Goal: Check status: Check status

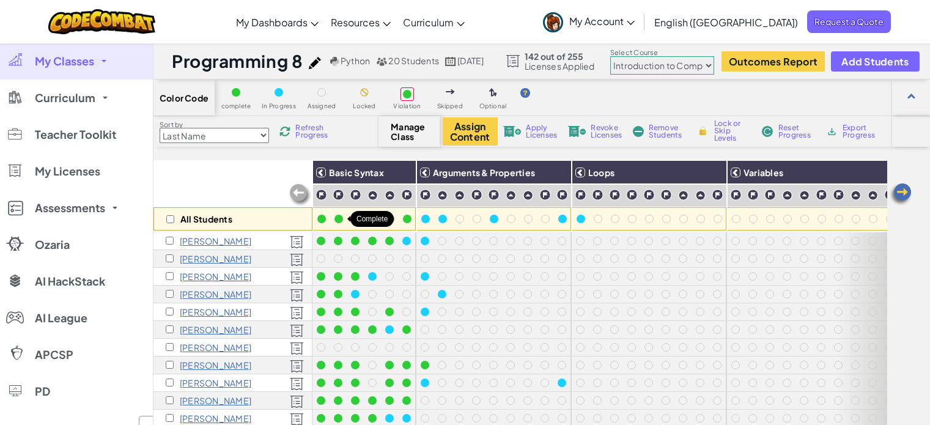
select select "560f1a9f22961295f9427742"
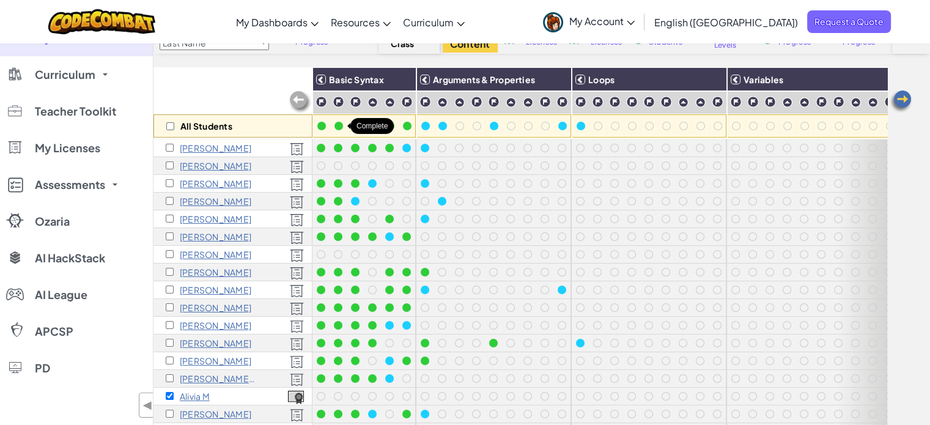
scroll to position [71, 0]
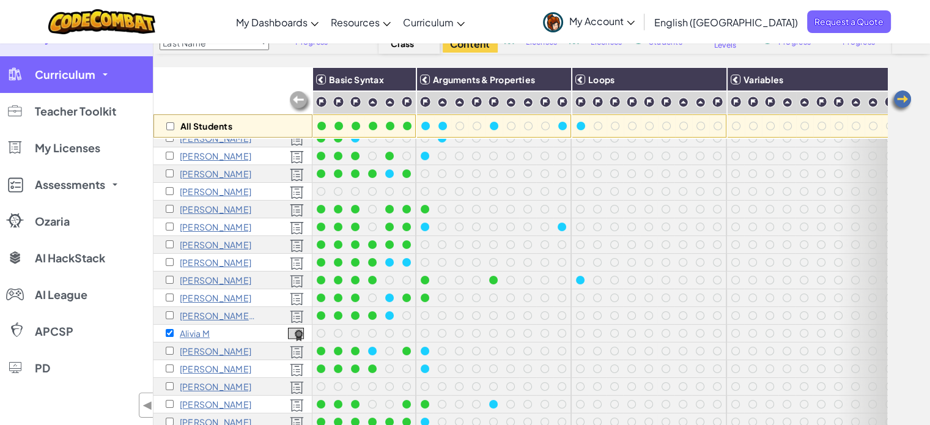
click at [103, 75] on span at bounding box center [105, 74] width 5 height 2
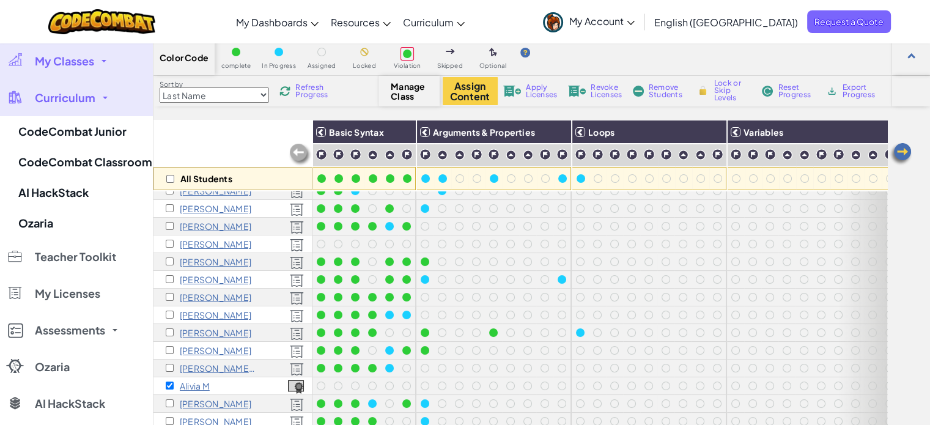
scroll to position [0, 0]
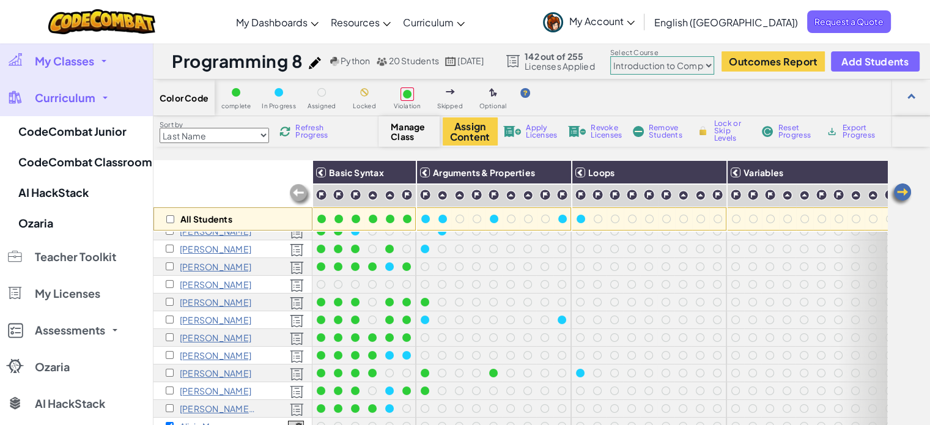
click at [102, 66] on link "My Classes" at bounding box center [76, 61] width 153 height 37
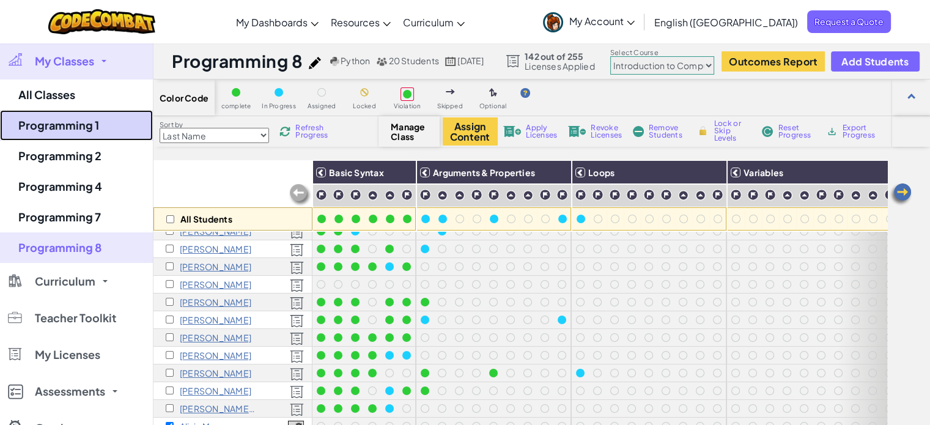
click at [90, 124] on link "Programming 1" at bounding box center [76, 125] width 153 height 31
select select "560f1a9f22961295f9427742"
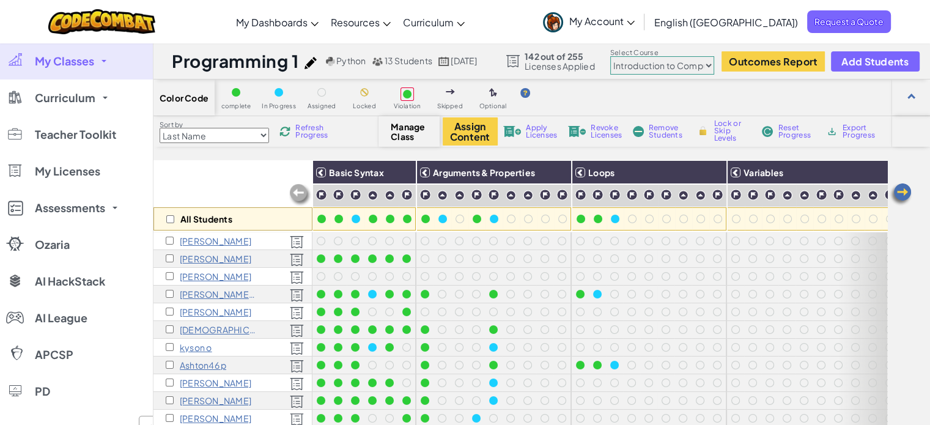
click at [74, 64] on span "My Classes" at bounding box center [64, 61] width 59 height 11
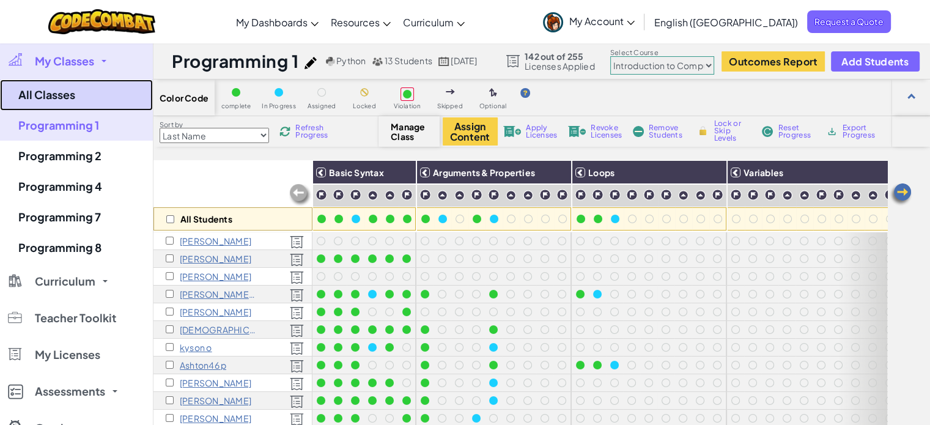
click at [66, 94] on link "All Classes" at bounding box center [76, 94] width 153 height 31
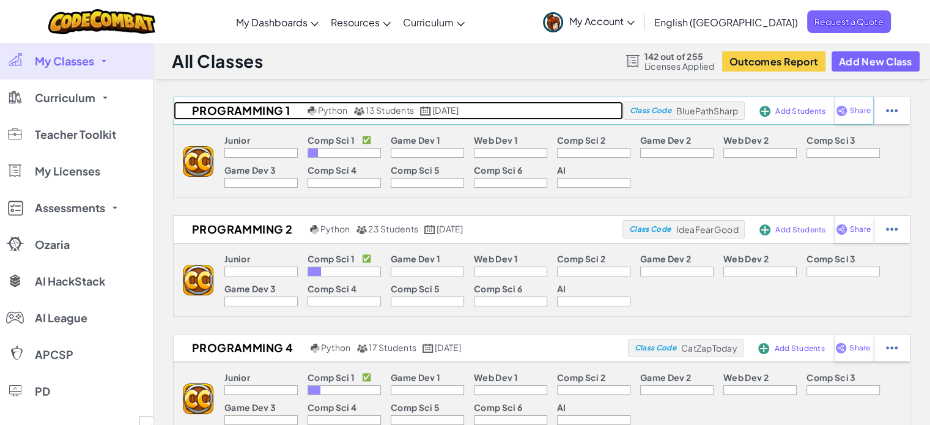
click at [210, 111] on h2 "Programming 1" at bounding box center [239, 110] width 131 height 18
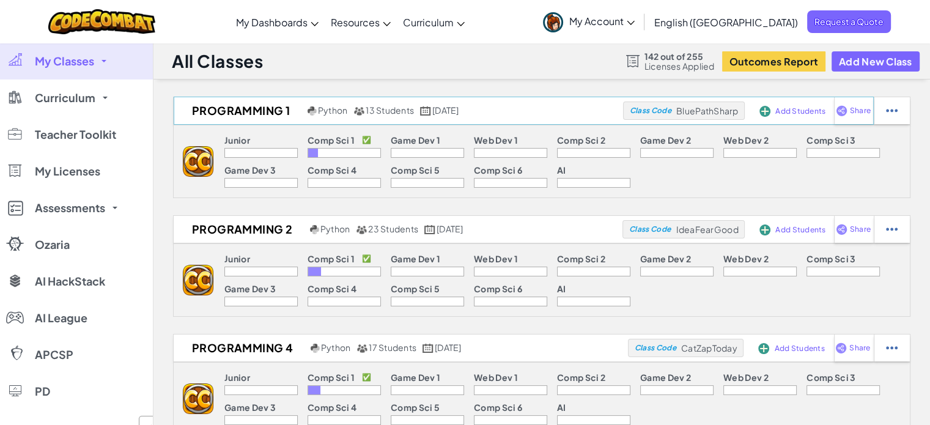
select select "560f1a9f22961295f9427742"
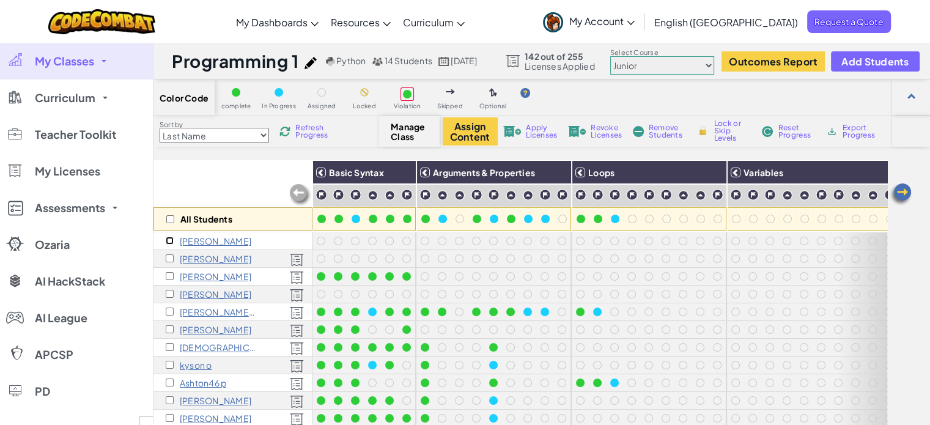
click at [169, 238] on input "checkbox" at bounding box center [170, 241] width 8 height 8
checkbox input "true"
click at [539, 129] on span "Apply Licenses" at bounding box center [541, 131] width 31 height 15
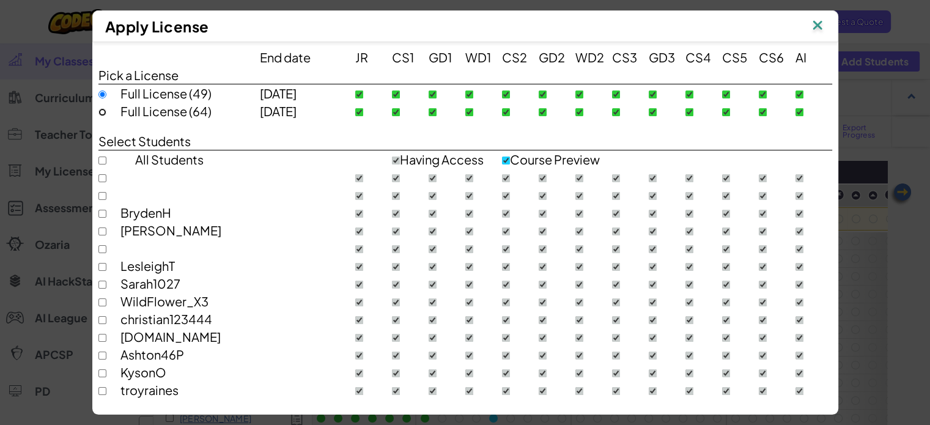
click at [98, 109] on input "radio" at bounding box center [102, 112] width 8 height 8
radio input "true"
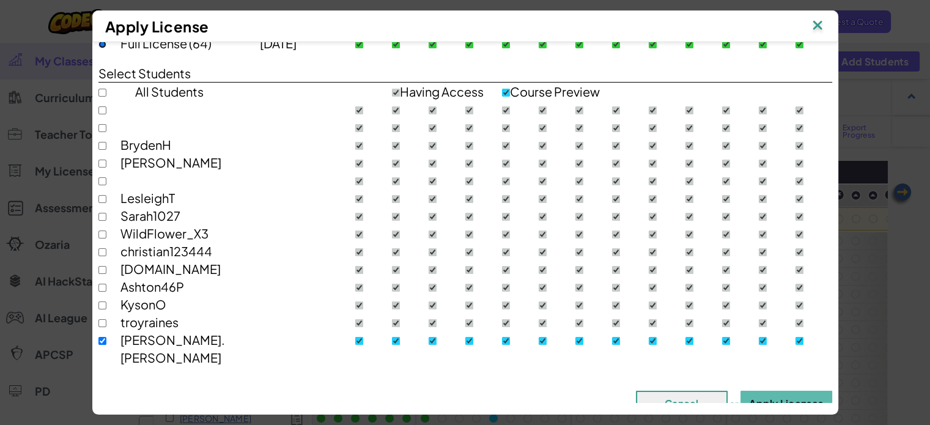
scroll to position [68, 0]
click at [767, 390] on button "Apply Licenses" at bounding box center [786, 402] width 92 height 24
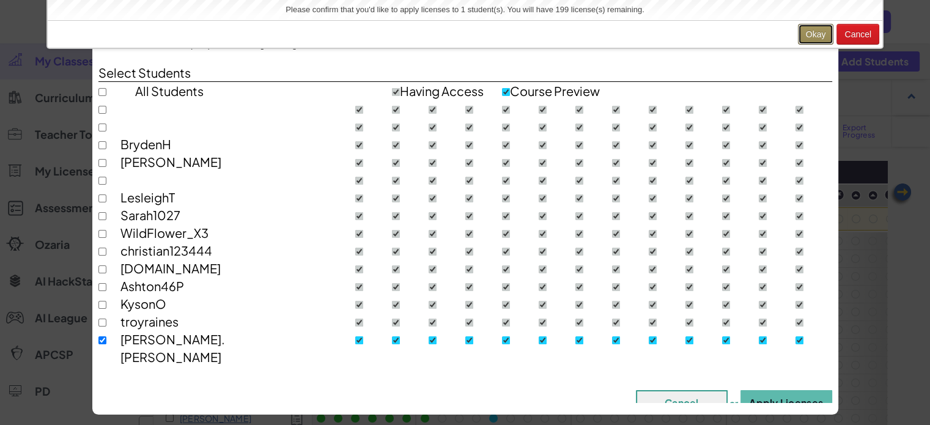
click at [814, 26] on button "Okay" at bounding box center [816, 34] width 36 height 21
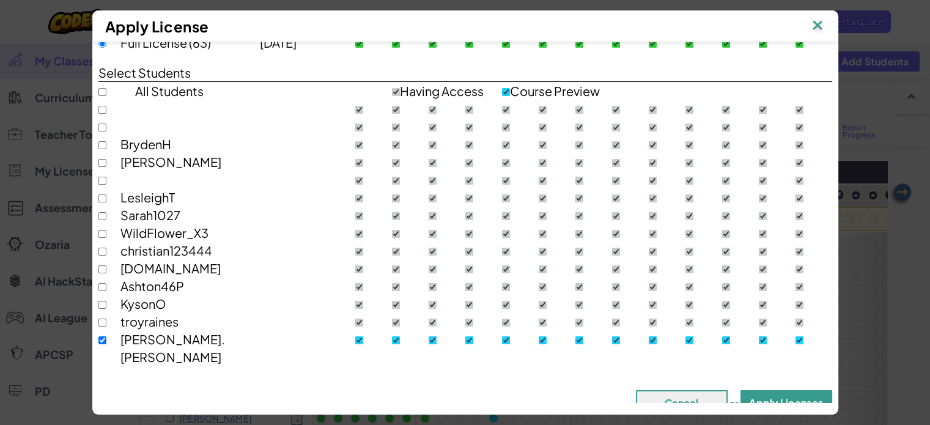
click at [774, 390] on button "Apply Licenses" at bounding box center [786, 402] width 92 height 24
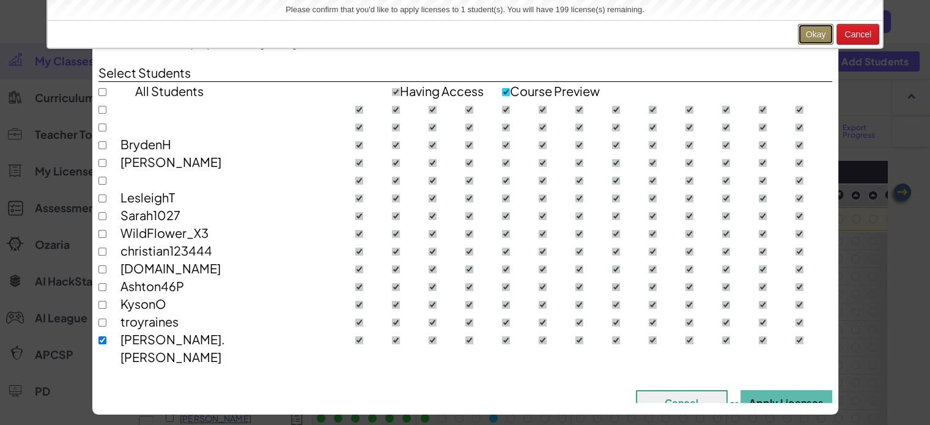
click at [814, 39] on button "Okay" at bounding box center [816, 34] width 36 height 21
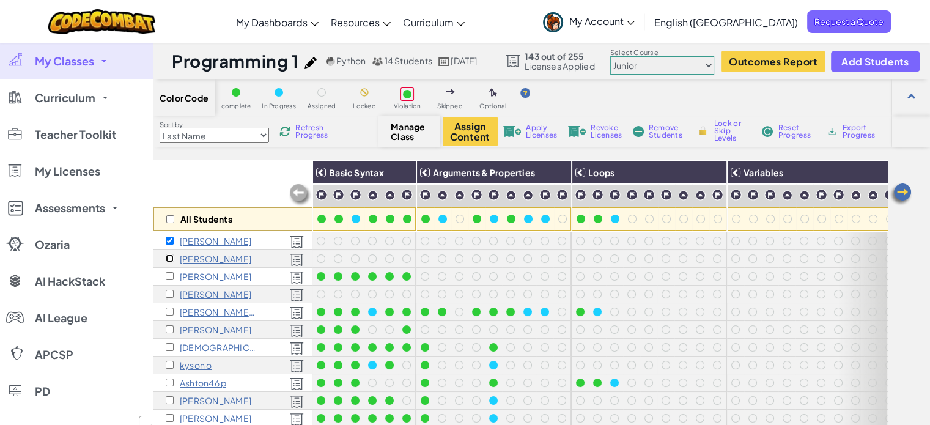
click at [168, 260] on input "checkbox" at bounding box center [170, 258] width 8 height 8
checkbox input "true"
click at [166, 237] on input "checkbox" at bounding box center [170, 241] width 8 height 8
checkbox input "false"
click at [650, 131] on span "Remove Students" at bounding box center [667, 131] width 37 height 15
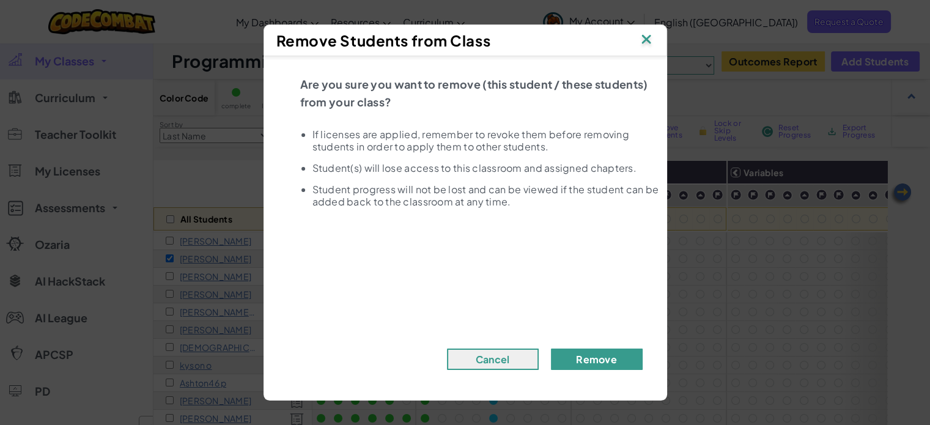
click at [577, 359] on button "Remove" at bounding box center [597, 359] width 92 height 21
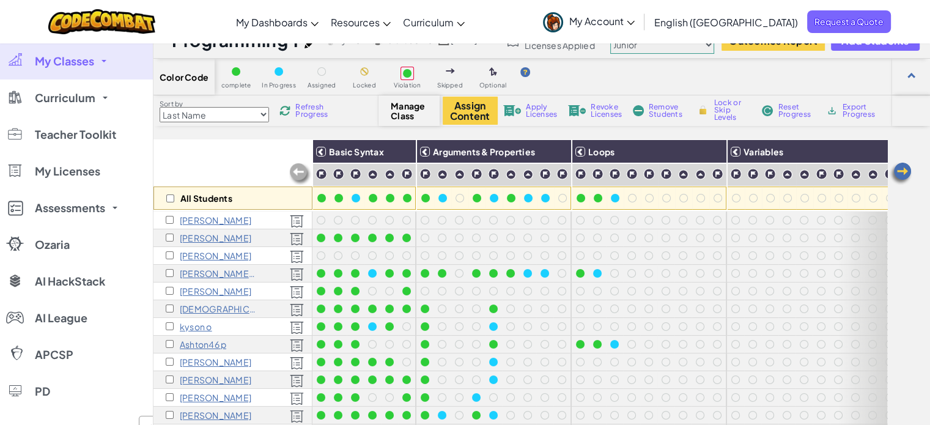
scroll to position [0, 0]
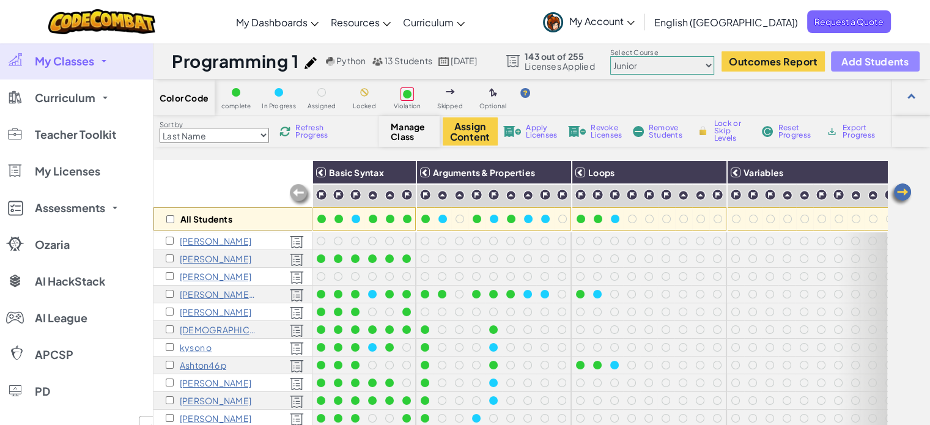
click at [894, 63] on span "Add Students" at bounding box center [874, 61] width 67 height 10
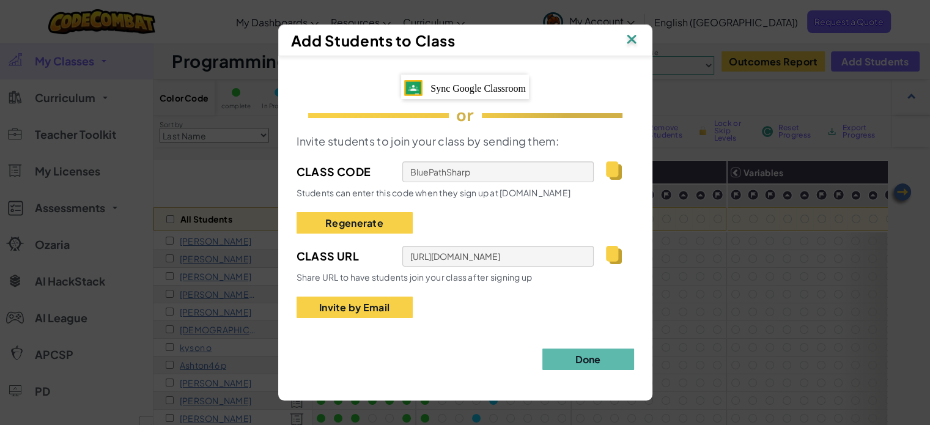
click at [494, 94] on div "Sync Google Classroom" at bounding box center [465, 87] width 128 height 25
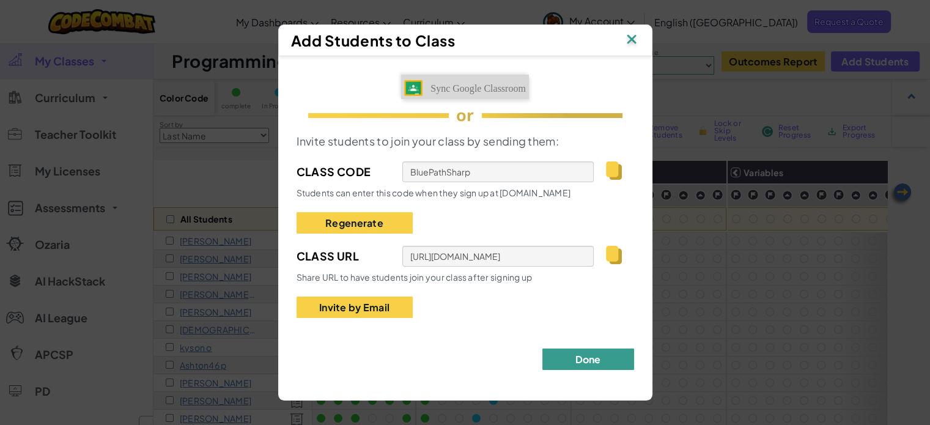
click at [603, 360] on button "Done" at bounding box center [588, 359] width 92 height 21
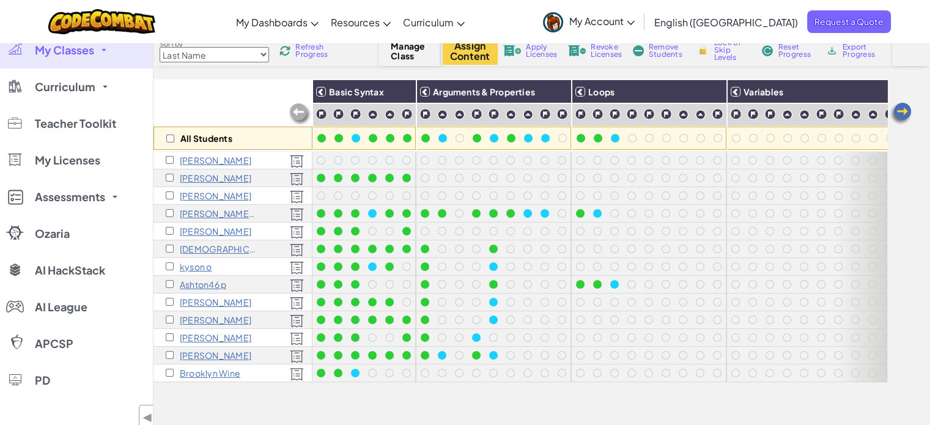
scroll to position [61, 0]
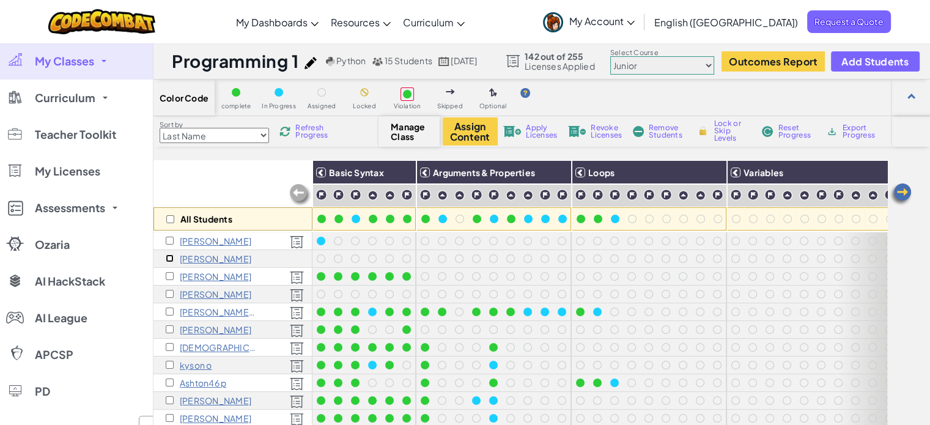
click at [170, 259] on input "checkbox" at bounding box center [170, 258] width 8 height 8
checkbox input "true"
click at [660, 129] on span "Remove Students" at bounding box center [667, 131] width 37 height 15
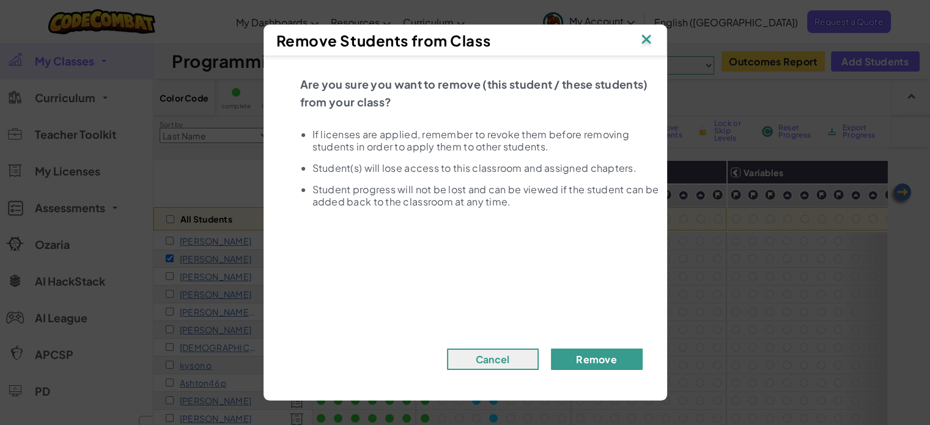
click at [576, 358] on button "Remove" at bounding box center [597, 359] width 92 height 21
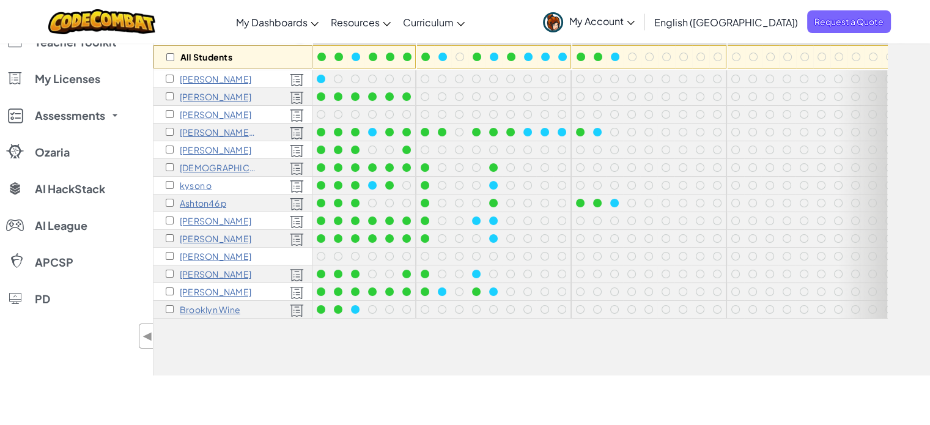
scroll to position [183, 0]
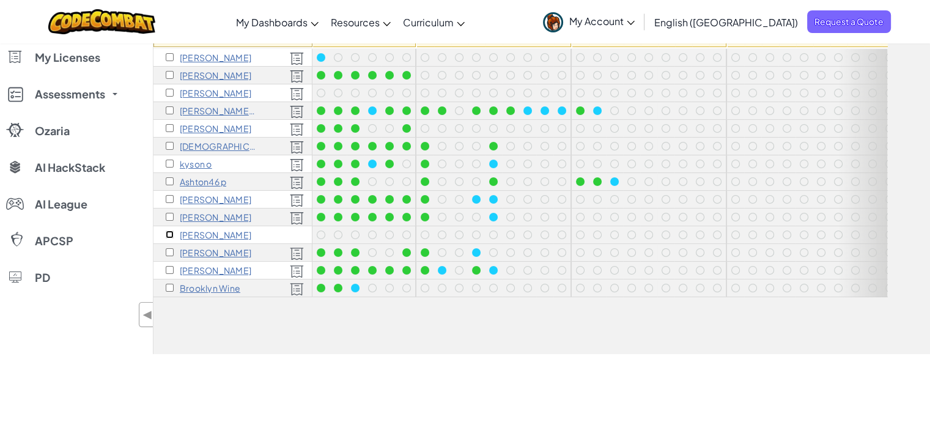
click at [169, 234] on input "checkbox" at bounding box center [170, 235] width 8 height 8
checkbox input "true"
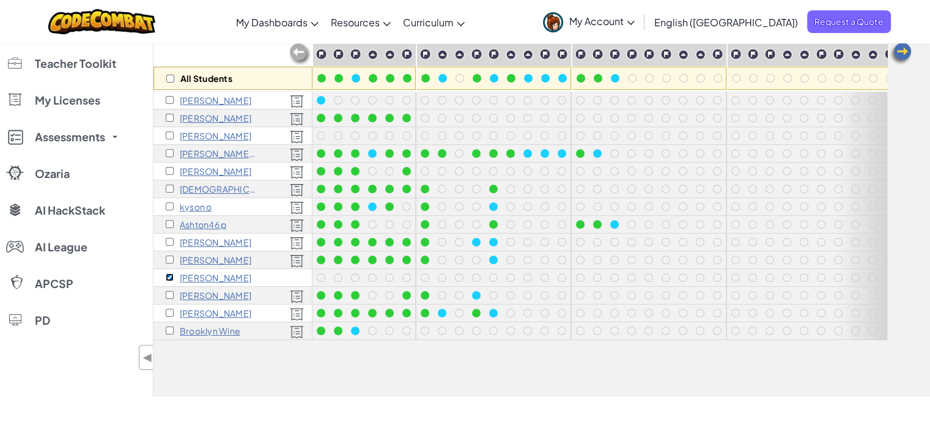
scroll to position [0, 0]
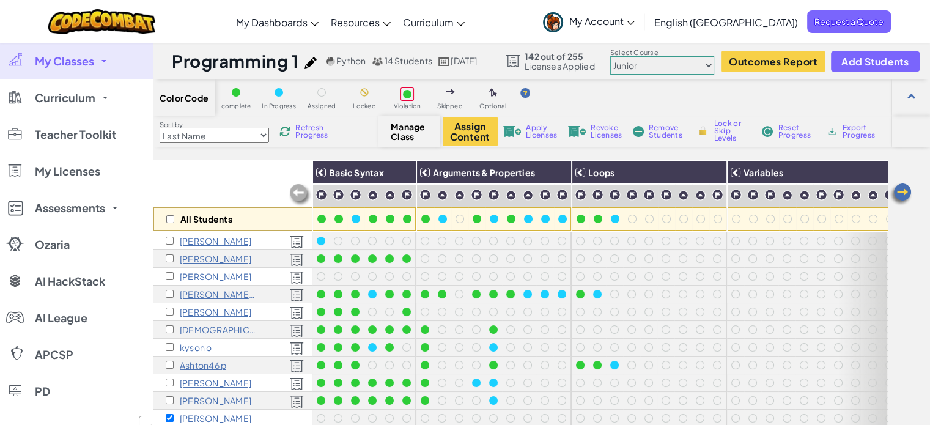
click at [531, 135] on span "Apply Licenses" at bounding box center [541, 131] width 31 height 15
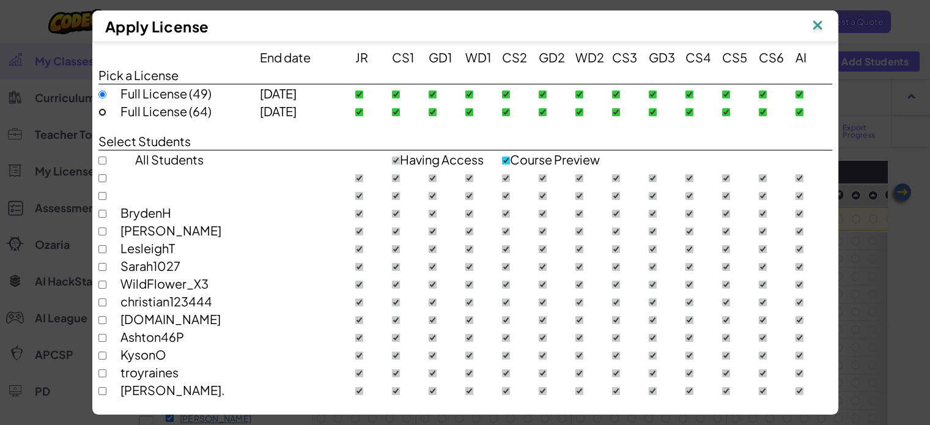
click at [98, 113] on input "radio" at bounding box center [102, 112] width 8 height 8
radio input "true"
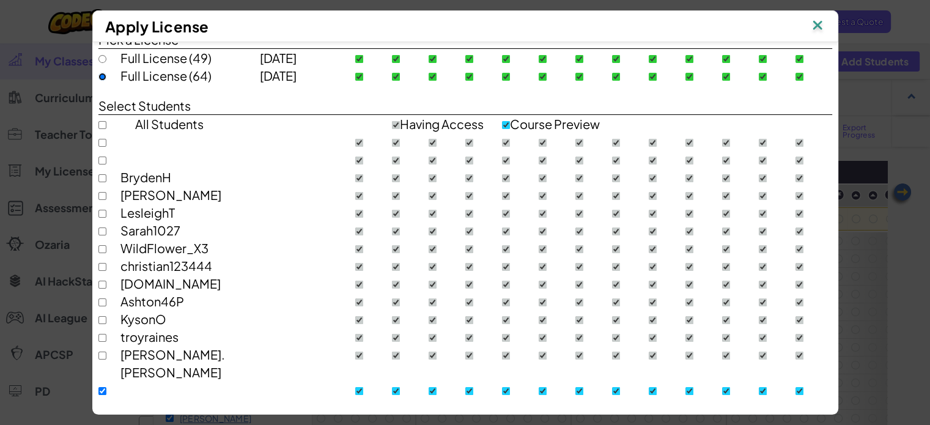
scroll to position [68, 0]
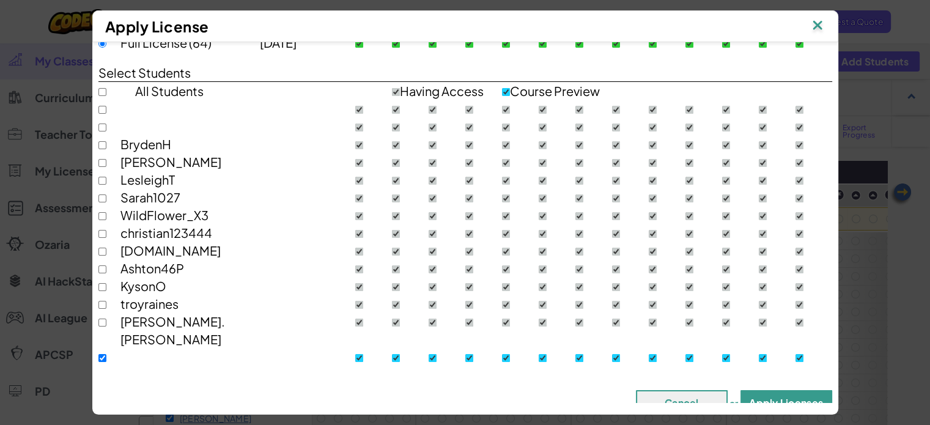
click at [783, 390] on button "Apply Licenses" at bounding box center [786, 402] width 92 height 24
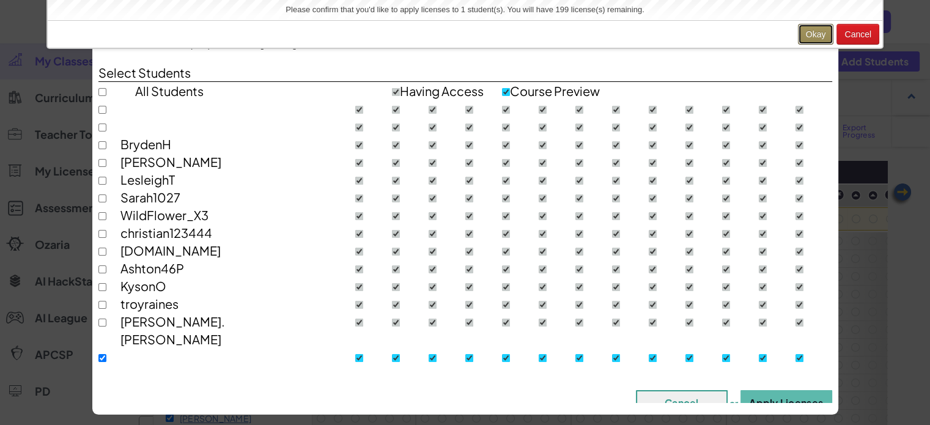
click at [810, 33] on button "Okay" at bounding box center [816, 34] width 36 height 21
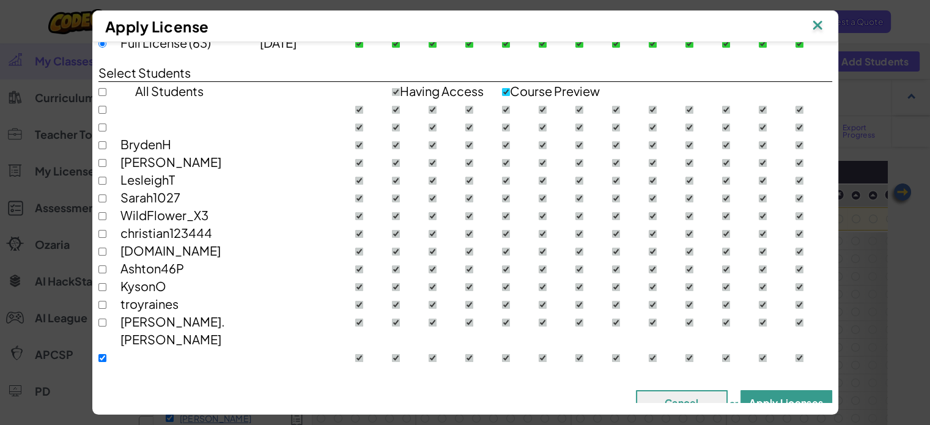
click at [778, 390] on button "Apply Licenses" at bounding box center [786, 402] width 92 height 24
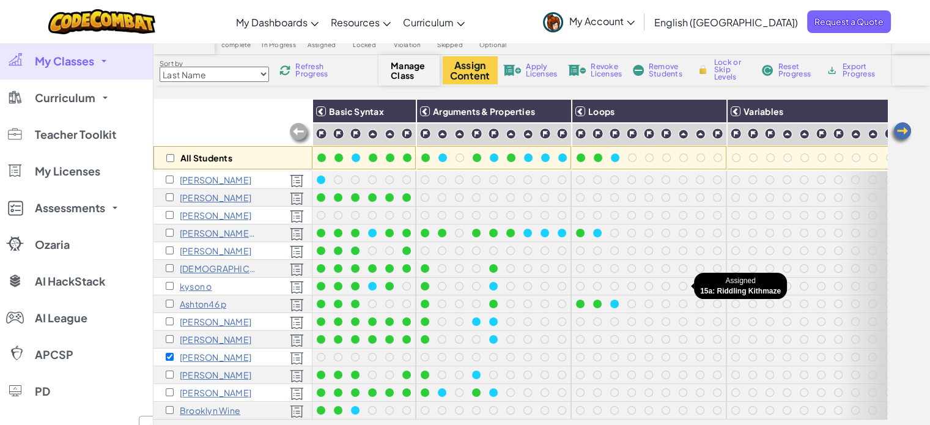
scroll to position [122, 0]
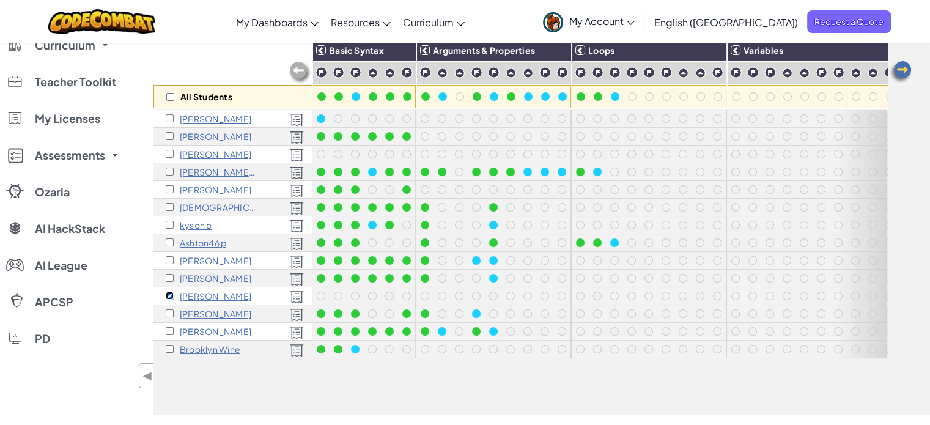
click at [170, 293] on input "checkbox" at bounding box center [170, 296] width 8 height 8
checkbox input "false"
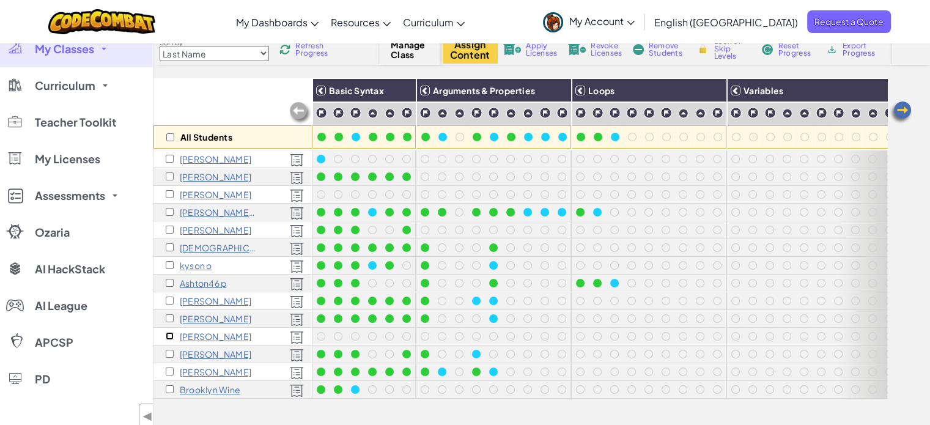
scroll to position [61, 0]
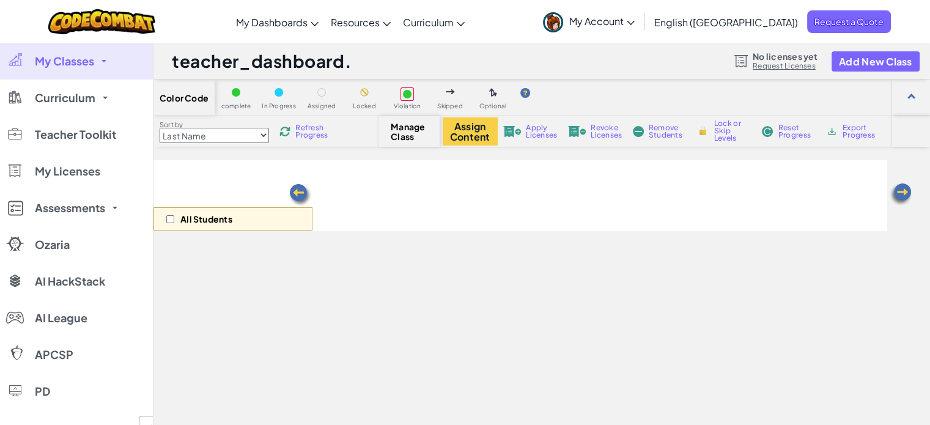
scroll to position [61, 0]
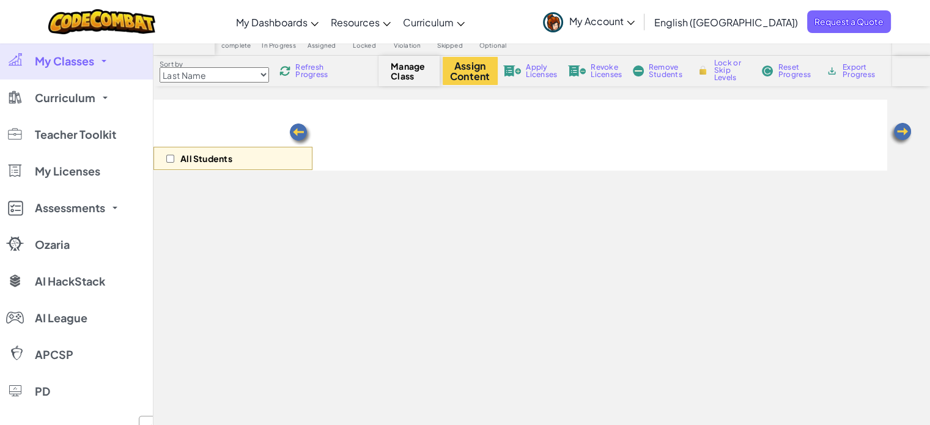
select select "560f1a9f22961295f9427742"
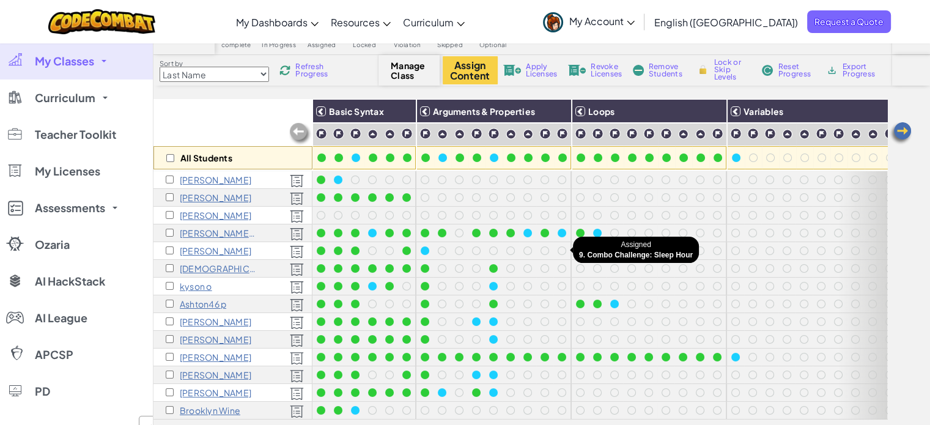
scroll to position [122, 0]
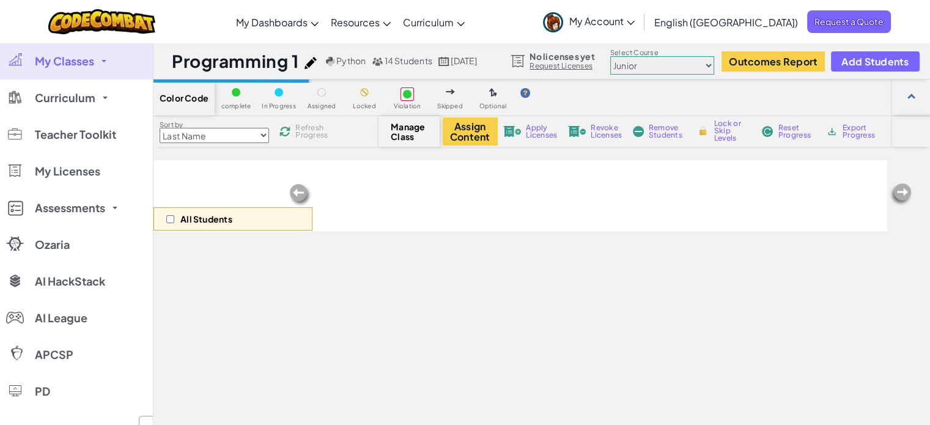
scroll to position [122, 0]
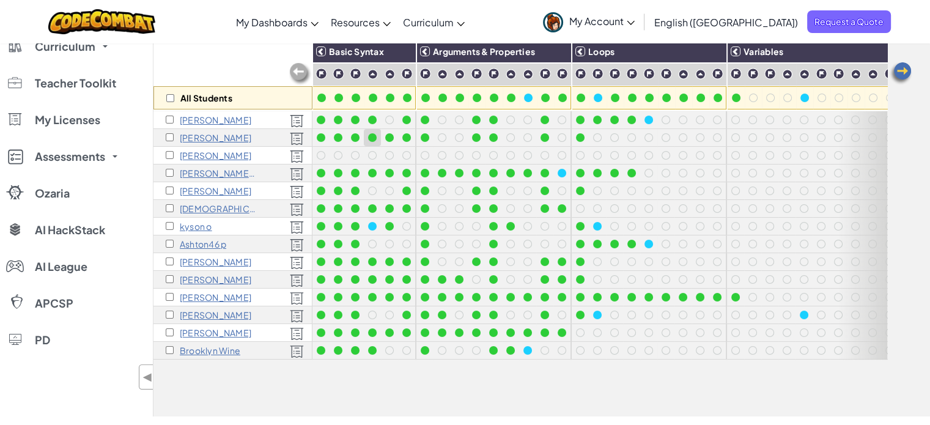
scroll to position [60, 0]
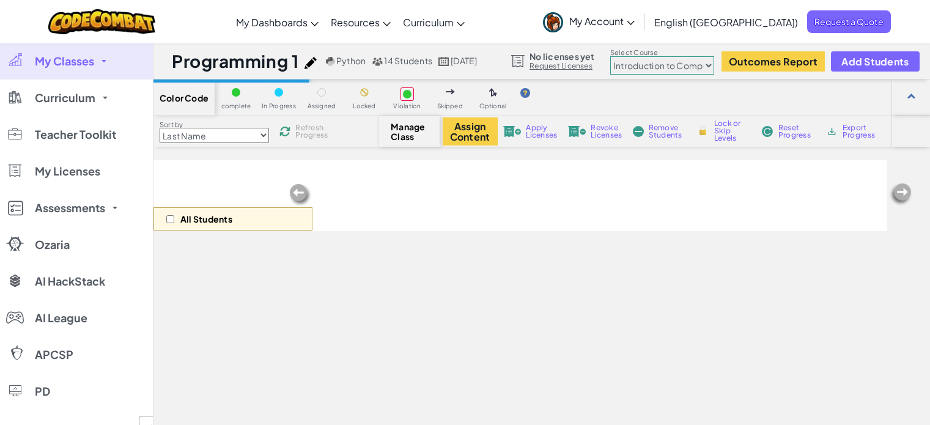
select select "560f1a9f22961295f9427742"
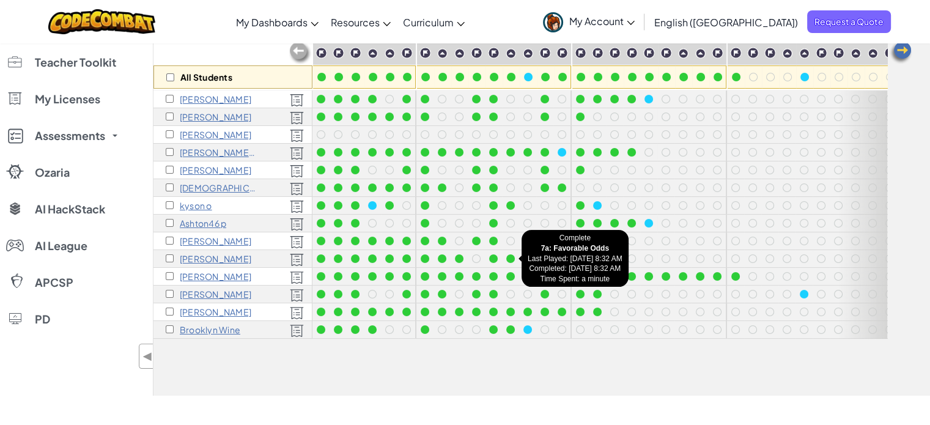
scroll to position [120, 0]
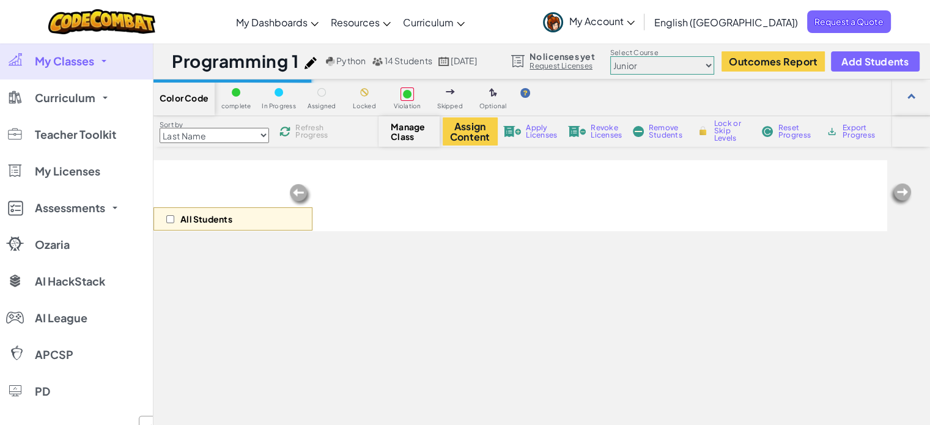
scroll to position [120, 0]
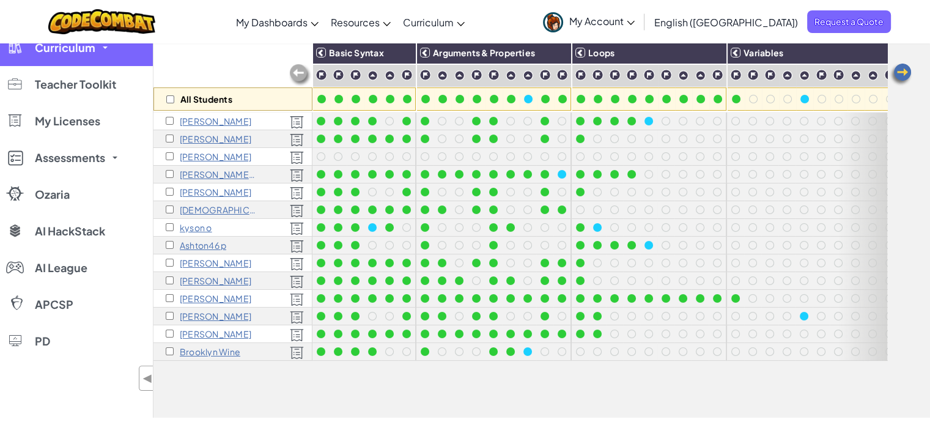
click at [106, 56] on link "Curriculum" at bounding box center [76, 47] width 153 height 37
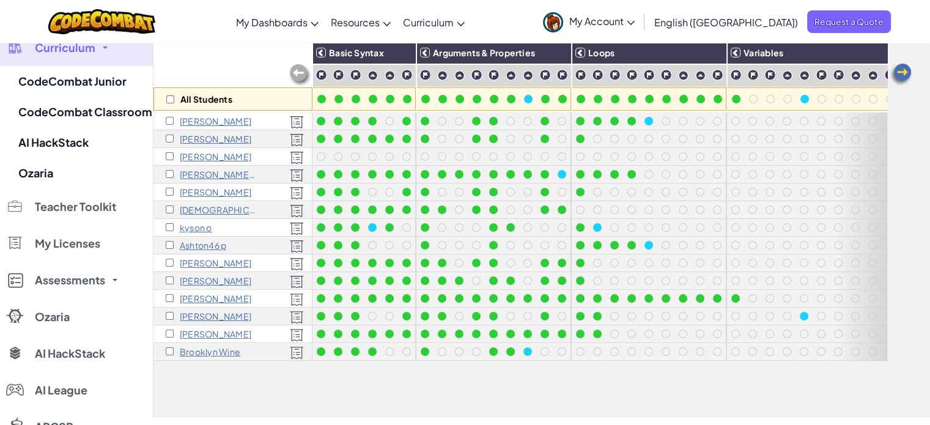
click at [98, 50] on link "Curriculum" at bounding box center [76, 47] width 153 height 37
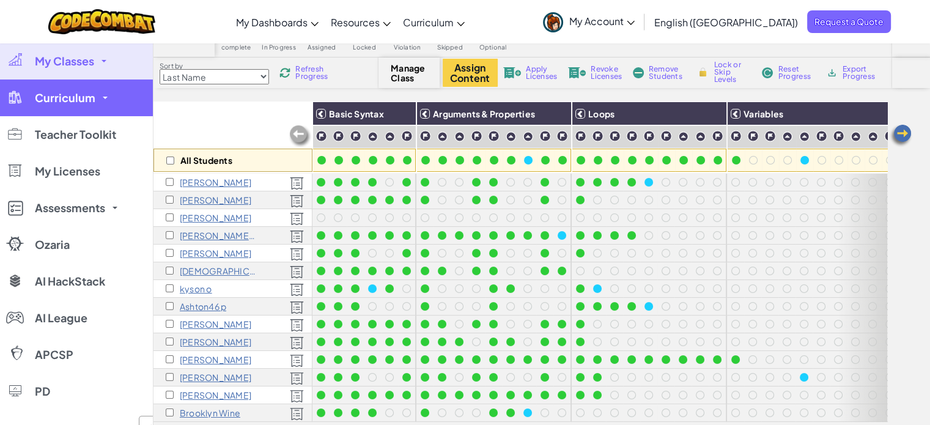
scroll to position [0, 0]
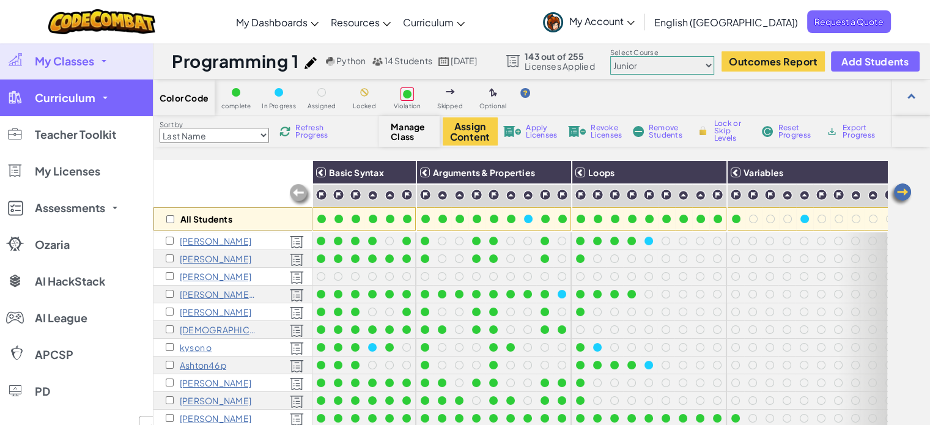
click at [95, 61] on link "My Classes" at bounding box center [76, 61] width 153 height 37
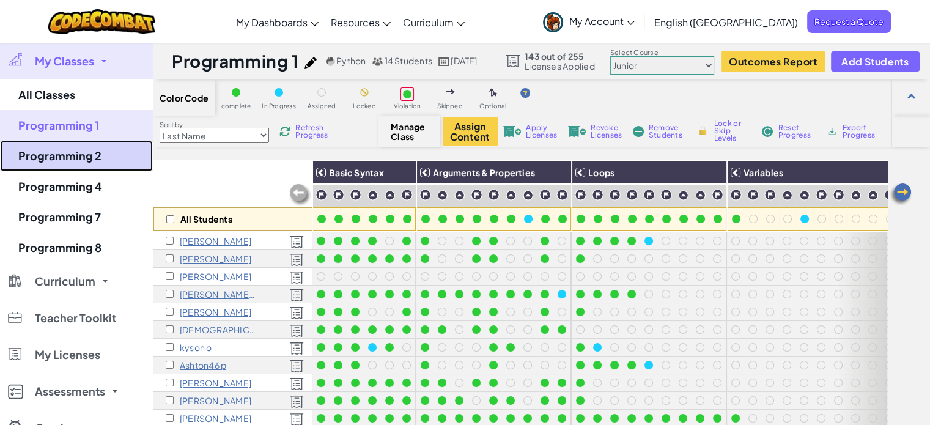
click at [90, 155] on link "Programming 2" at bounding box center [76, 156] width 153 height 31
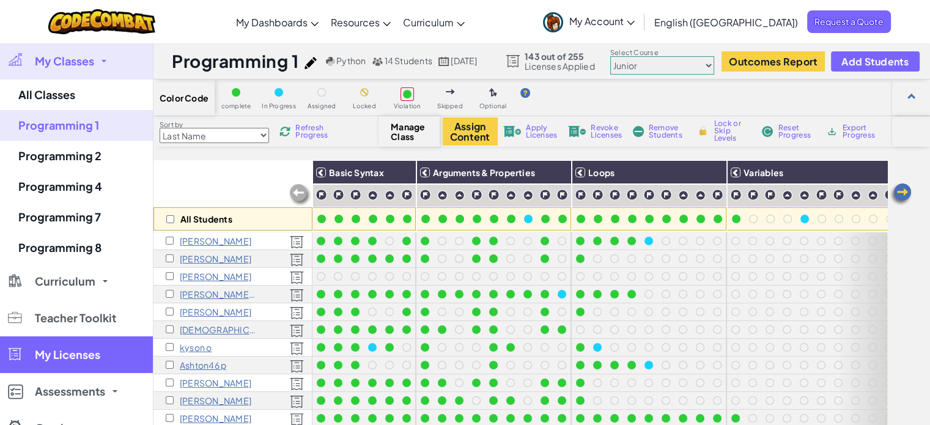
select select "560f1a9f22961295f9427742"
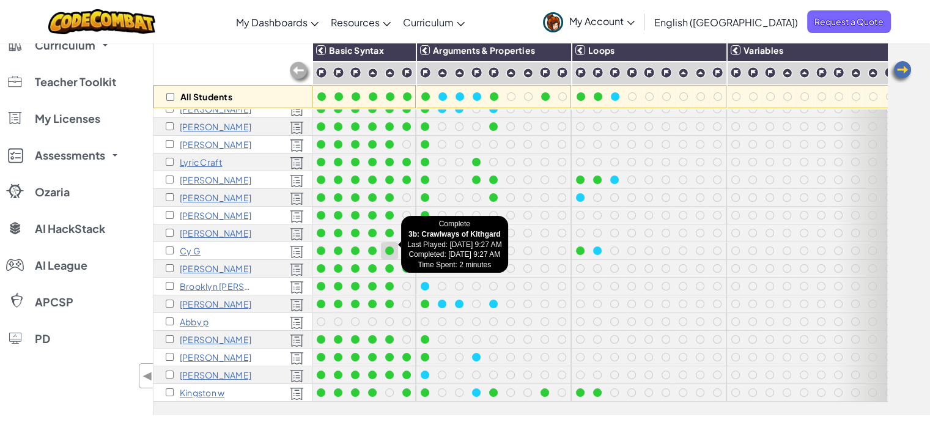
scroll to position [125, 0]
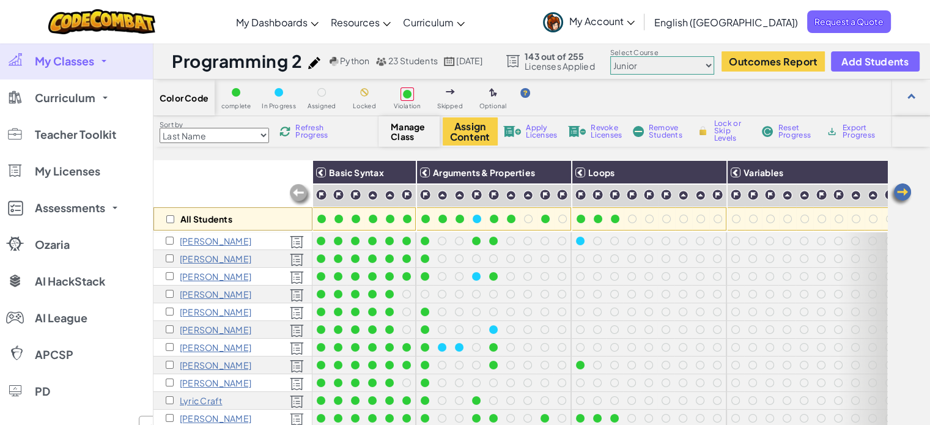
click at [304, 130] on span "Refresh Progress" at bounding box center [314, 131] width 38 height 15
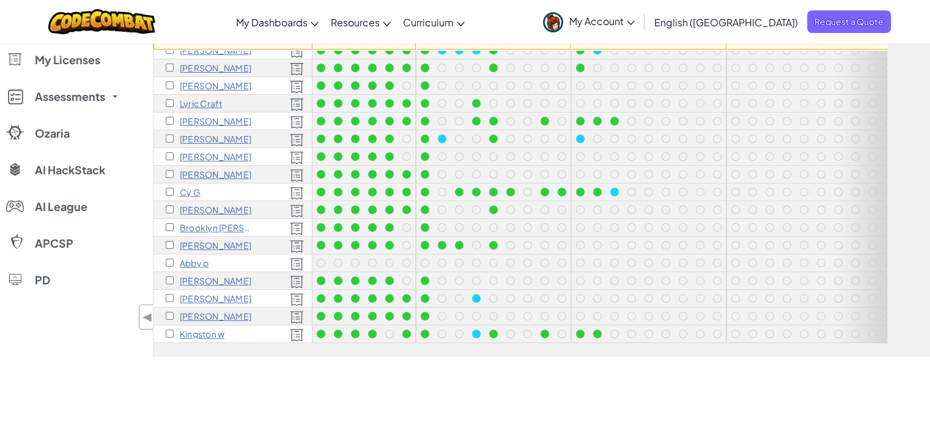
scroll to position [183, 0]
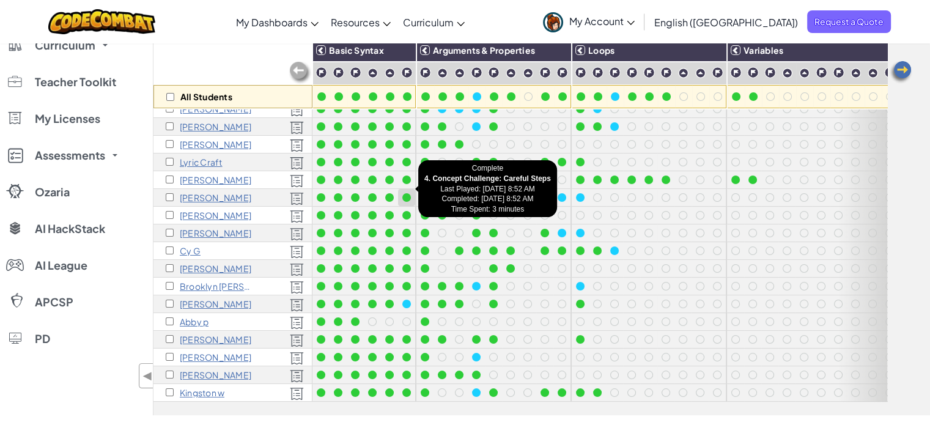
scroll to position [125, 0]
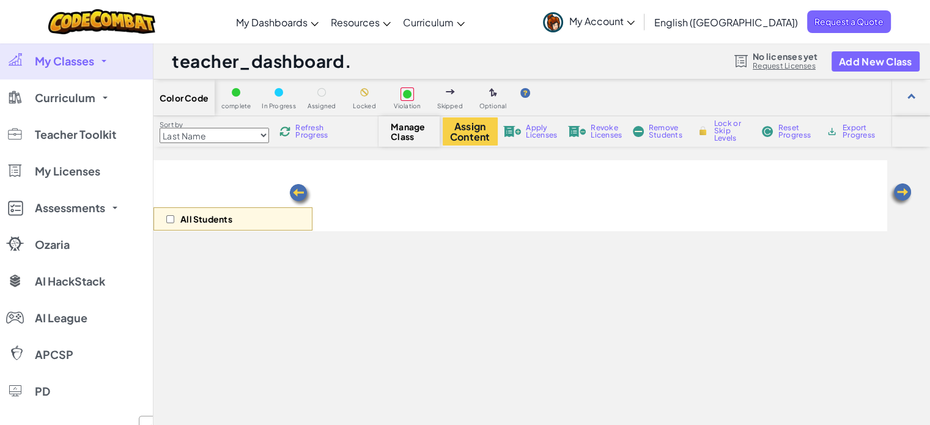
select select "560f1a9f22961295f9427742"
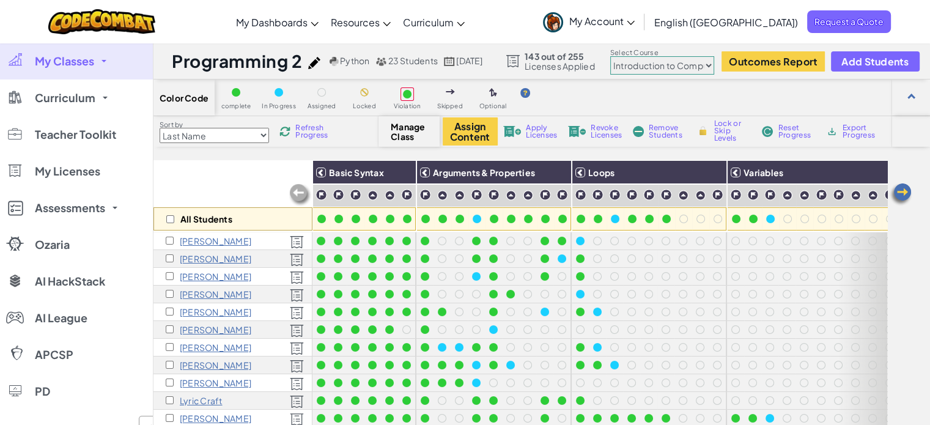
click at [308, 135] on span "Refresh Progress" at bounding box center [314, 131] width 38 height 15
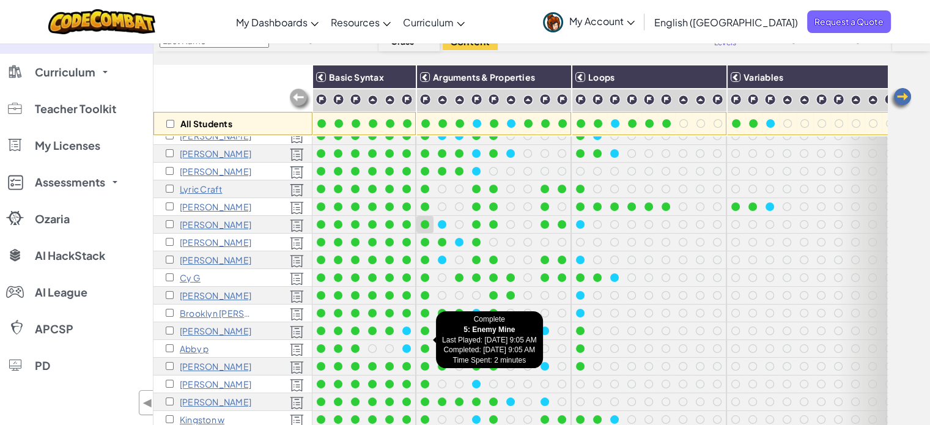
scroll to position [122, 0]
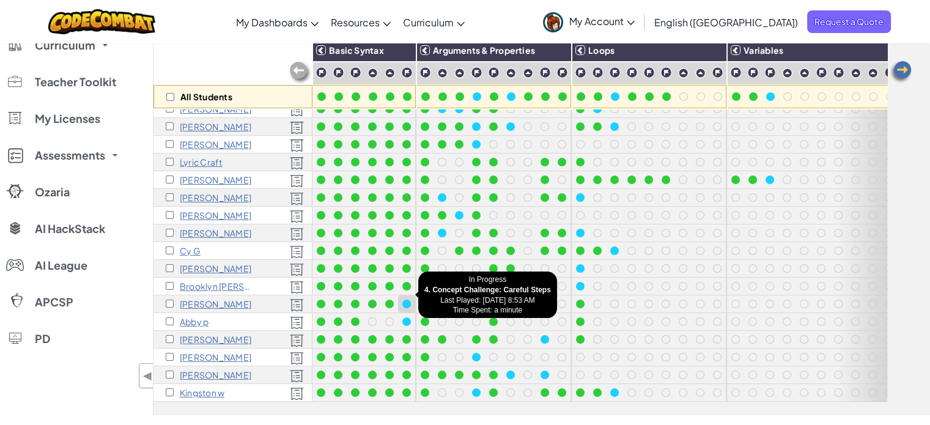
click at [403, 299] on div at bounding box center [406, 303] width 13 height 13
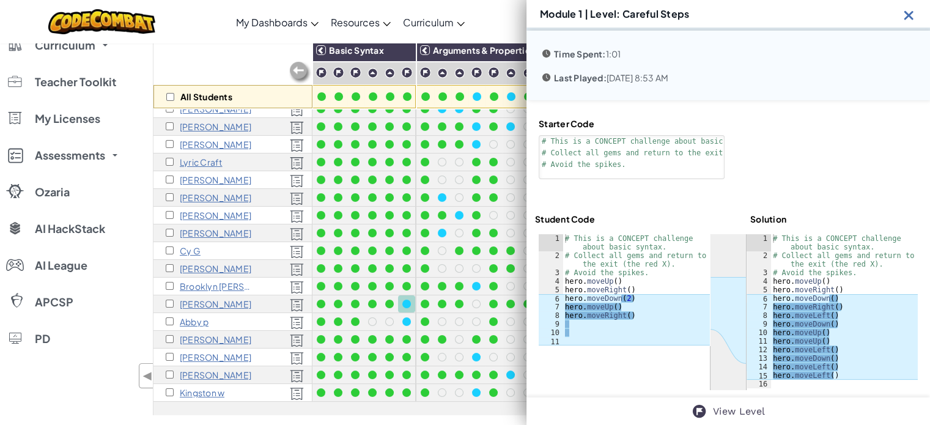
scroll to position [28, 0]
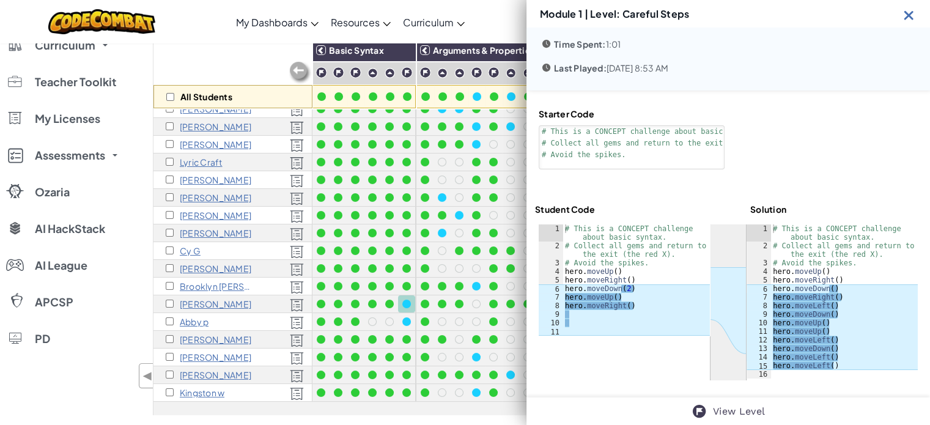
click at [907, 18] on img at bounding box center [908, 14] width 15 height 15
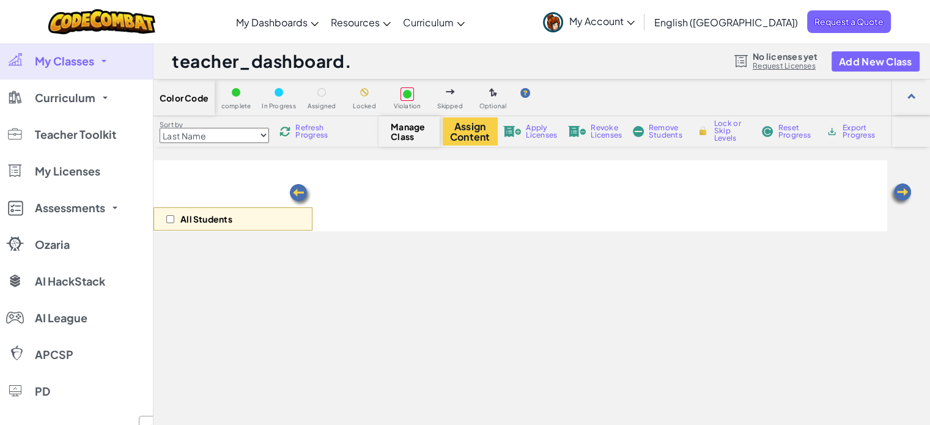
scroll to position [122, 0]
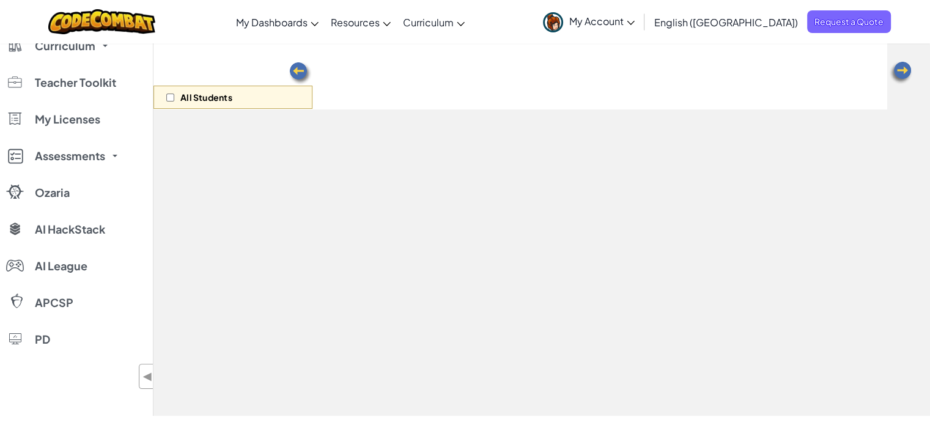
select select "560f1a9f22961295f9427742"
